Goal: Transaction & Acquisition: Purchase product/service

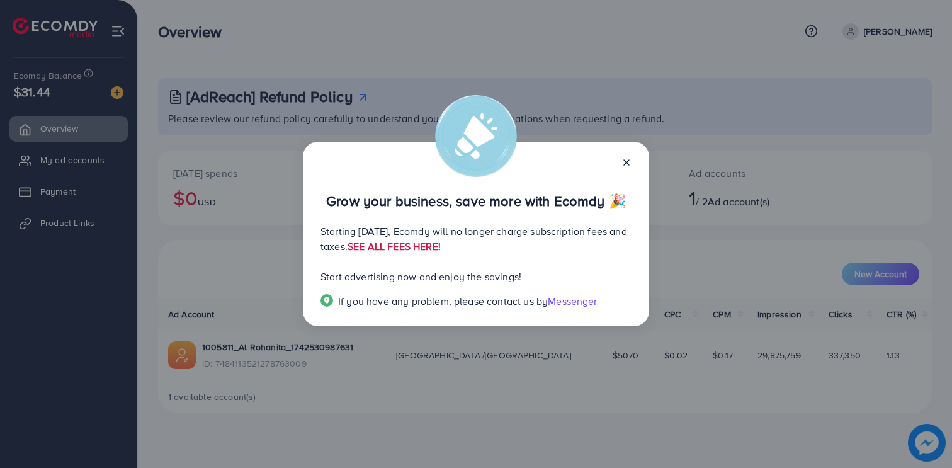
click at [441, 249] on link "SEE ALL FEES HERE!" at bounding box center [394, 246] width 93 height 14
click at [627, 156] on div at bounding box center [621, 161] width 20 height 14
click at [626, 164] on icon at bounding box center [626, 162] width 10 height 10
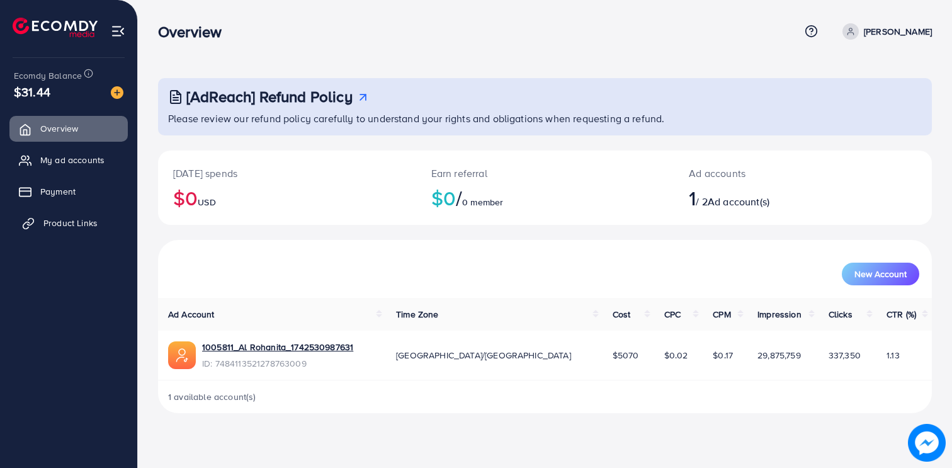
click at [74, 215] on link "Product Links" at bounding box center [68, 222] width 118 height 25
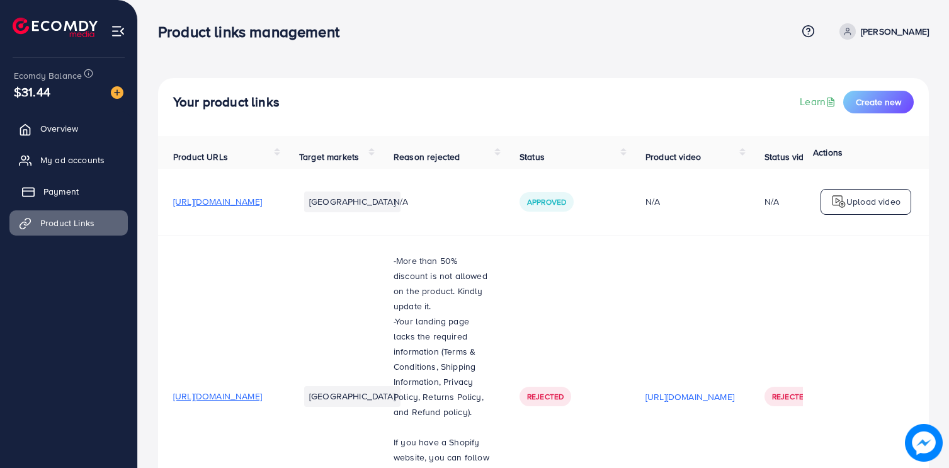
click at [62, 182] on link "Payment" at bounding box center [68, 191] width 118 height 25
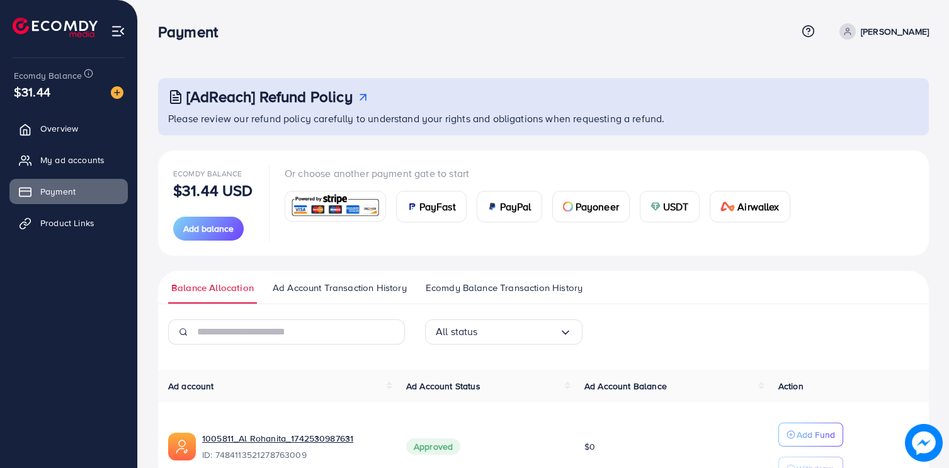
click at [665, 205] on span "USDT" at bounding box center [676, 206] width 26 height 15
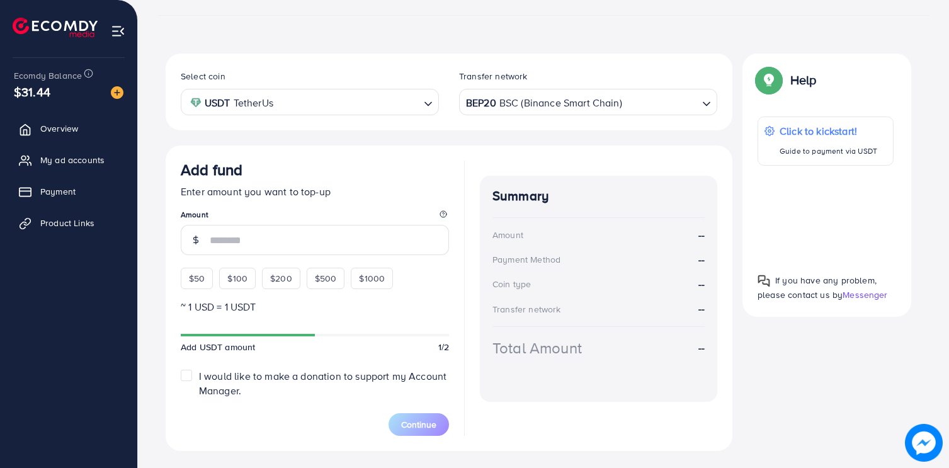
scroll to position [187, 0]
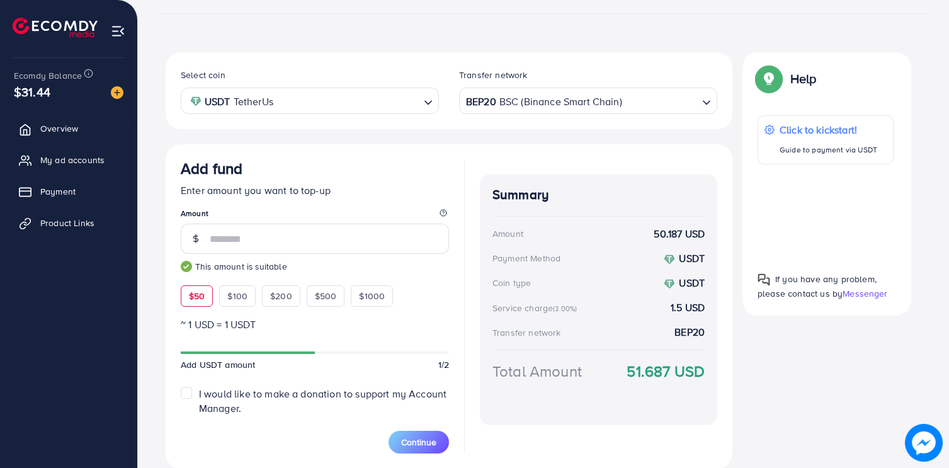
type input "*"
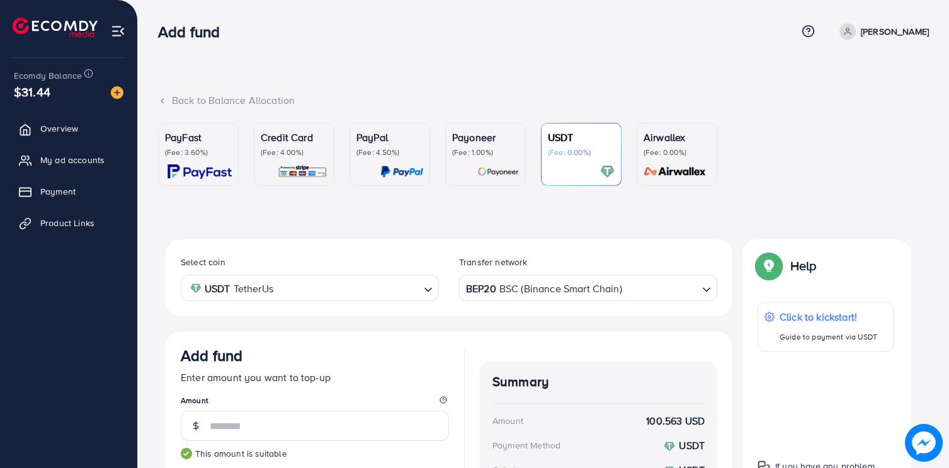
type input "***"
